Goal: Information Seeking & Learning: Learn about a topic

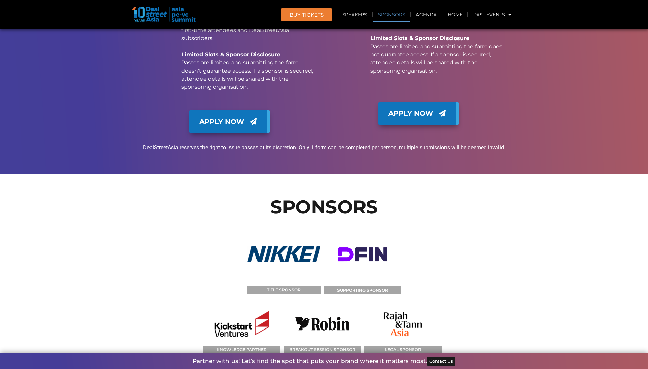
scroll to position [6875, 0]
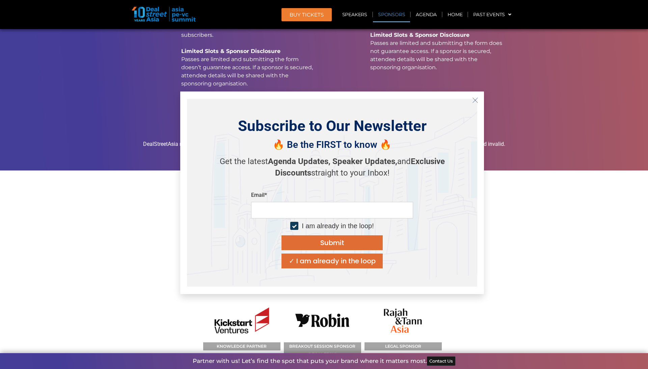
click at [472, 99] on button "Close" at bounding box center [475, 100] width 11 height 11
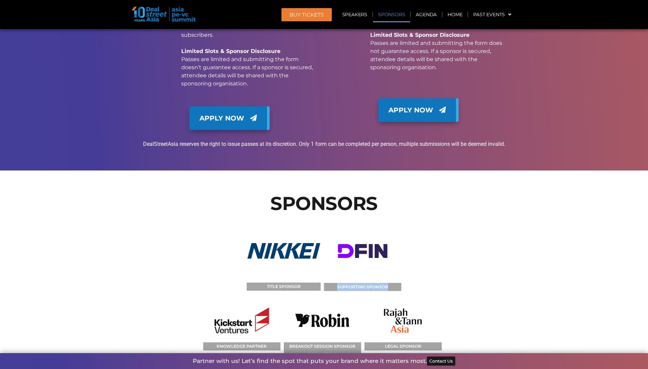
drag, startPoint x: 399, startPoint y: 125, endPoint x: 333, endPoint y: 125, distance: 65.9
click at [333, 283] on figcaption "SUPPORTING SPONSOR" at bounding box center [362, 287] width 77 height 8
copy figcaption "KNOWLEDGE PARTNER"
drag, startPoint x: 200, startPoint y: 185, endPoint x: 266, endPoint y: 185, distance: 66.5
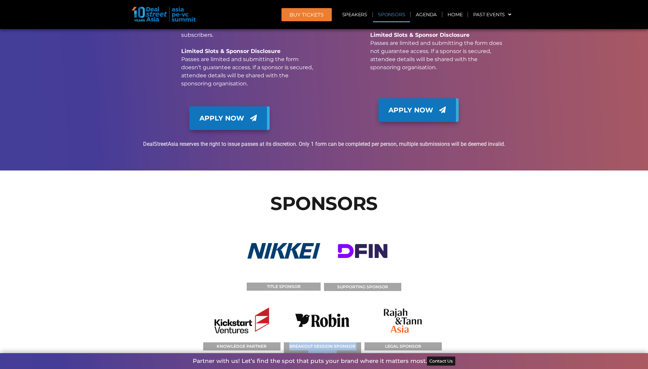
copy figcaption "BREAKOUT SESSION SPONSOR (LEGAL TECH)"
drag, startPoint x: 345, startPoint y: 196, endPoint x: 284, endPoint y: 187, distance: 61.5
click at [284, 342] on figcaption "BREAKOUT SESSION SPONSOR (LEGAL TECH)" at bounding box center [322, 350] width 77 height 16
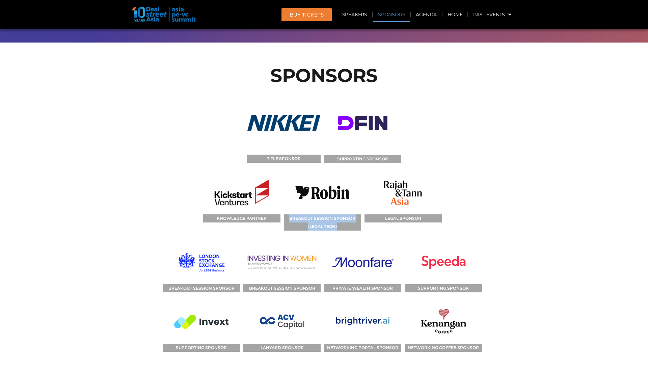
scroll to position [6985, 0]
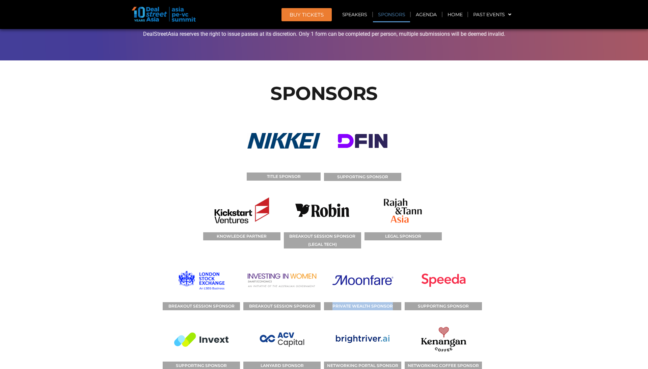
copy figcaption "PRIVATE WEALTH SPONSOR"
drag, startPoint x: 393, startPoint y: 146, endPoint x: 333, endPoint y: 149, distance: 60.5
click at [333, 302] on figcaption "PRIVATE WEALTH SPONSOR" at bounding box center [362, 306] width 77 height 8
copy figcaption "SUPPORTING SPONSOR"
drag, startPoint x: 472, startPoint y: 148, endPoint x: 417, endPoint y: 148, distance: 55.0
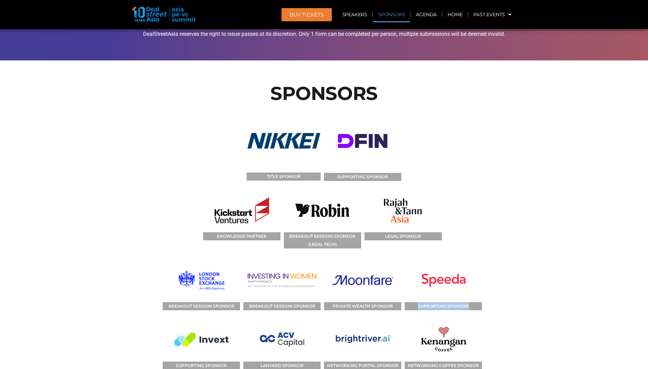
click at [417, 302] on figcaption "SUPPORTING SPONSOR" at bounding box center [443, 306] width 77 height 8
drag, startPoint x: 307, startPoint y: 204, endPoint x: 264, endPoint y: 209, distance: 43.9
click at [264, 362] on figcaption "LANYARD SPONSOR" at bounding box center [281, 366] width 77 height 8
copy figcaption "LANYARD SPONSOR"
drag, startPoint x: 260, startPoint y: 207, endPoint x: 303, endPoint y: 206, distance: 42.9
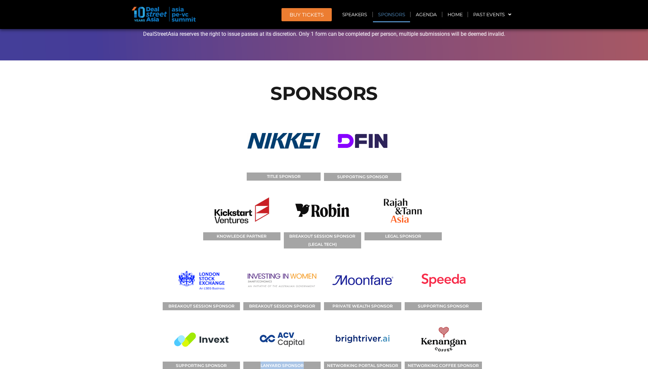
click at [303, 362] on figcaption "LANYARD SPONSOR" at bounding box center [281, 366] width 77 height 8
copy figcaption "NETWORKING PORTAL SPONSOR"
drag, startPoint x: 325, startPoint y: 205, endPoint x: 399, endPoint y: 206, distance: 74.0
click at [399, 362] on figcaption "NETWORKING PORTAL SPONSOR" at bounding box center [362, 366] width 77 height 8
copy figcaption "NETWORKING COFFEE SPONSOR"
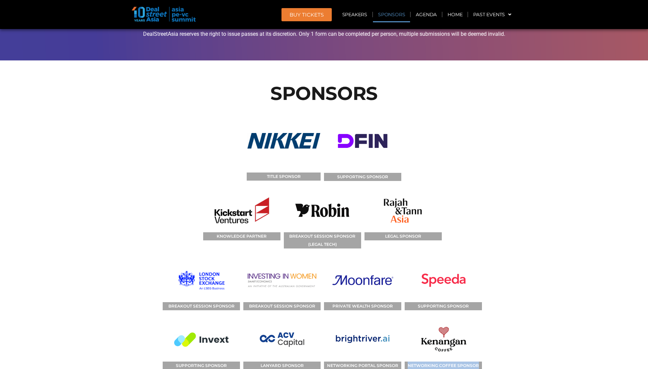
drag, startPoint x: 482, startPoint y: 208, endPoint x: 407, endPoint y: 206, distance: 75.0
click at [407, 318] on div "NETWORKING COFFEE SPONSOR" at bounding box center [445, 344] width 81 height 52
copy figcaption "SUPPORTING PARTNER"
drag, startPoint x: 233, startPoint y: 273, endPoint x: 178, endPoint y: 272, distance: 54.4
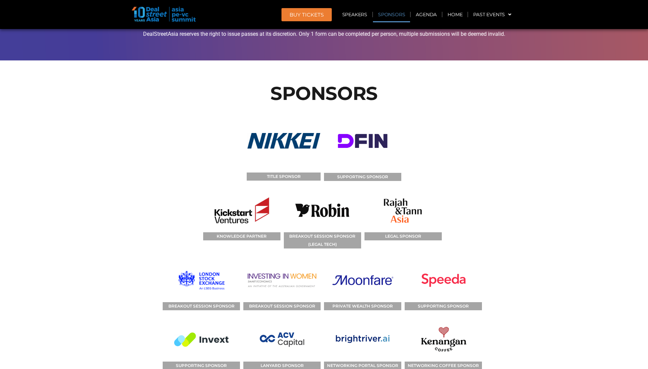
copy figcaption "HOSPITALITY SPONSOR"
drag, startPoint x: 255, startPoint y: 273, endPoint x: 309, endPoint y: 277, distance: 54.9
